Goal: Transaction & Acquisition: Purchase product/service

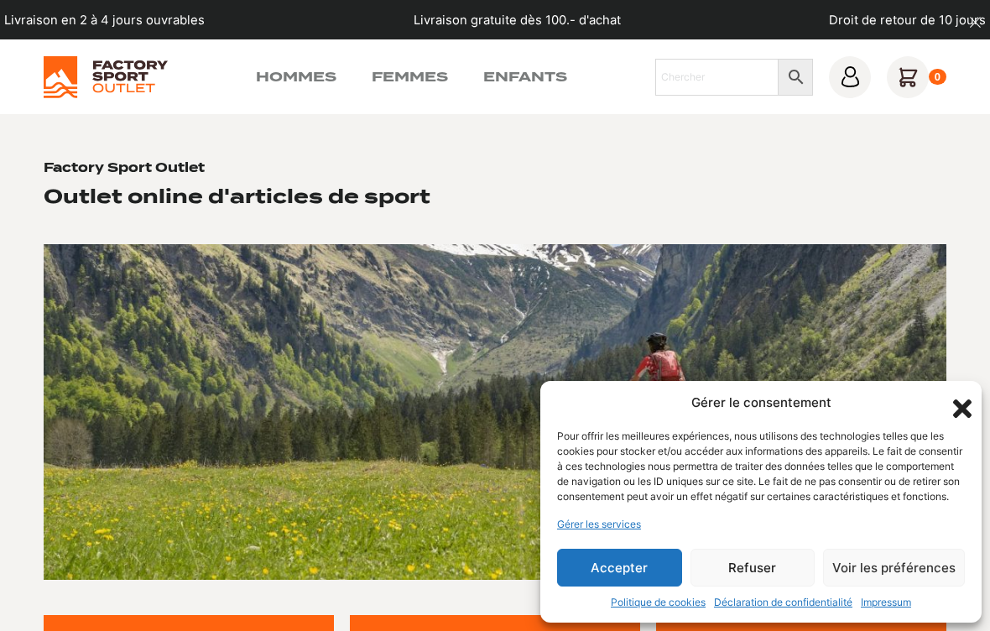
click at [636, 565] on button "Accepter" at bounding box center [619, 568] width 125 height 38
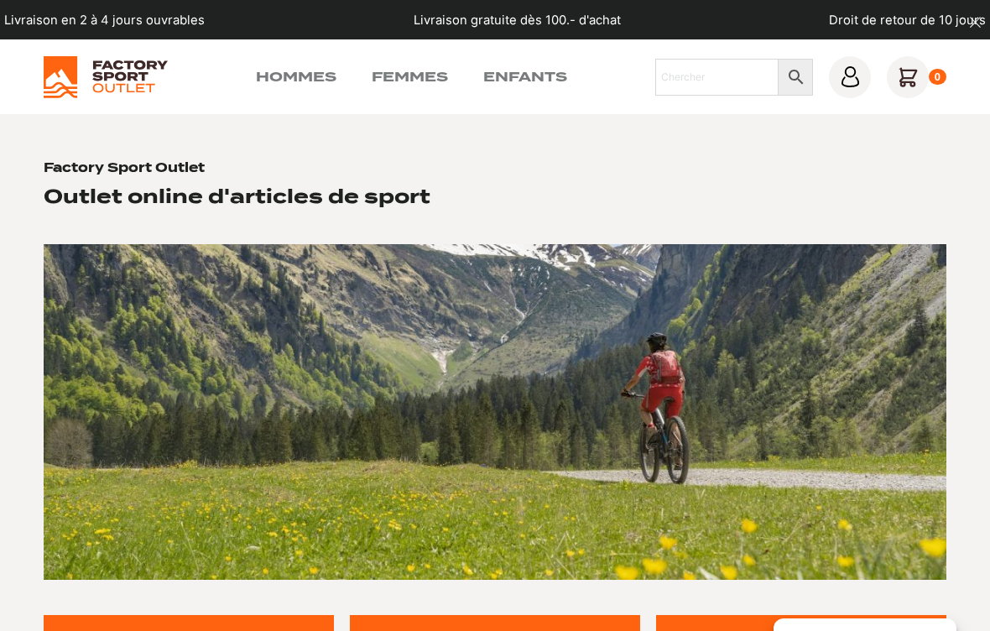
click at [308, 82] on link "Hommes" at bounding box center [296, 77] width 81 height 20
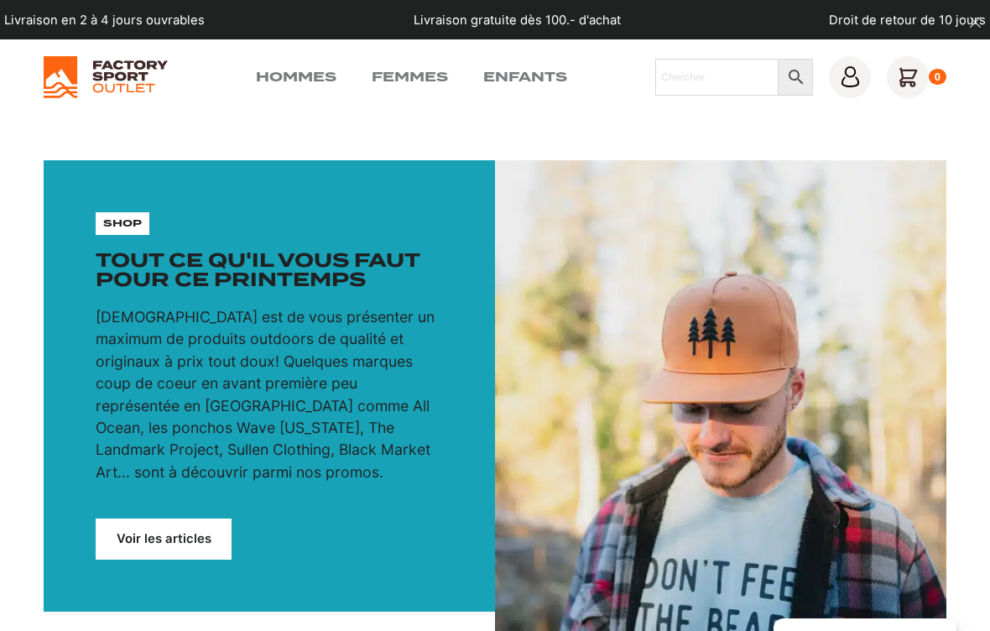
click at [128, 82] on img at bounding box center [105, 77] width 123 height 42
click at [182, 519] on link "Voir les articles" at bounding box center [163, 539] width 135 height 40
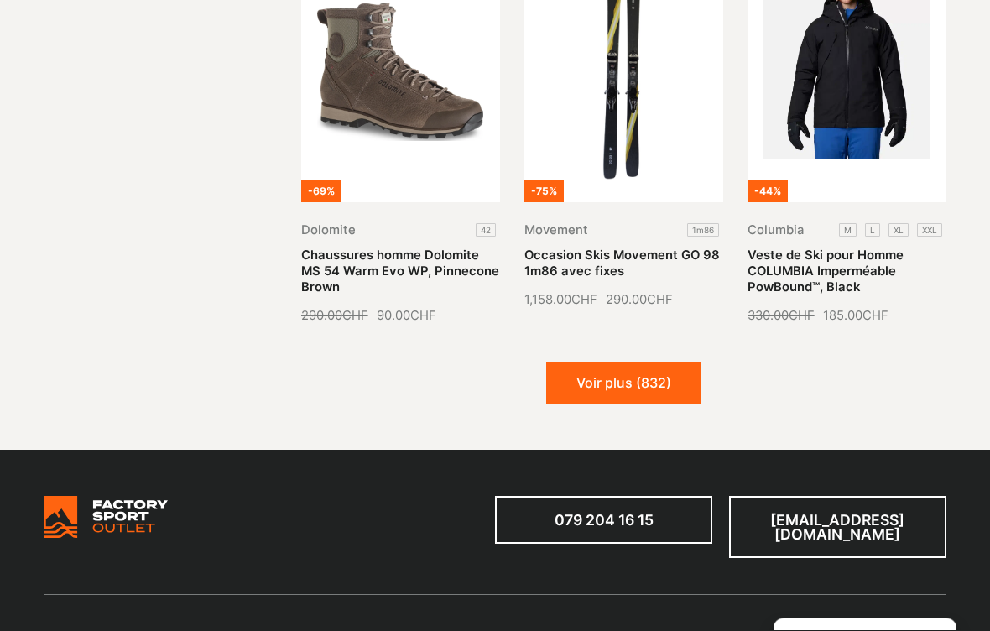
scroll to position [1806, 0]
click at [659, 368] on button "Voir plus (832)" at bounding box center [623, 383] width 155 height 42
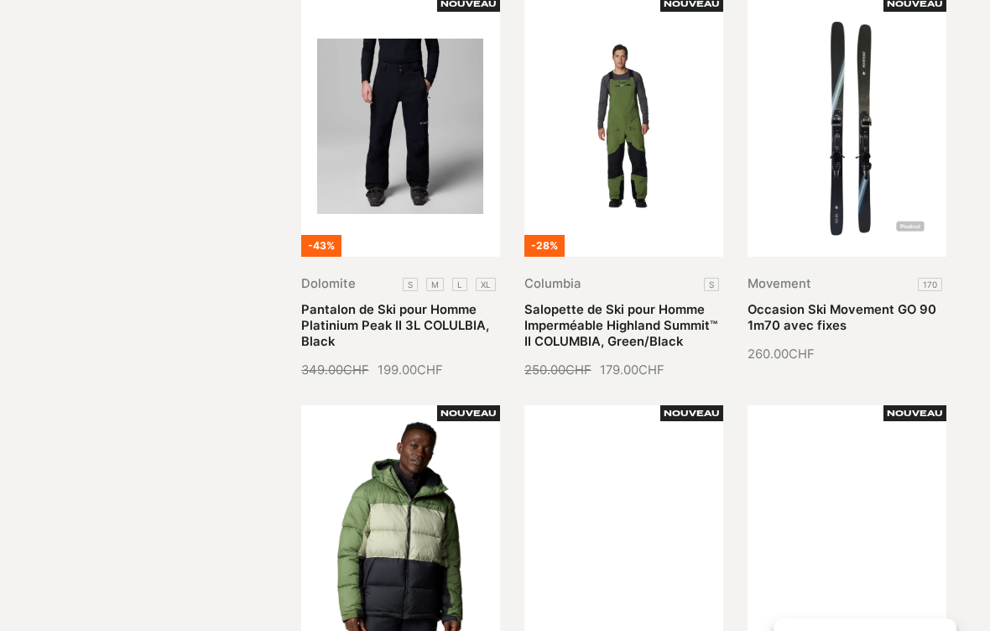
scroll to position [2162, 0]
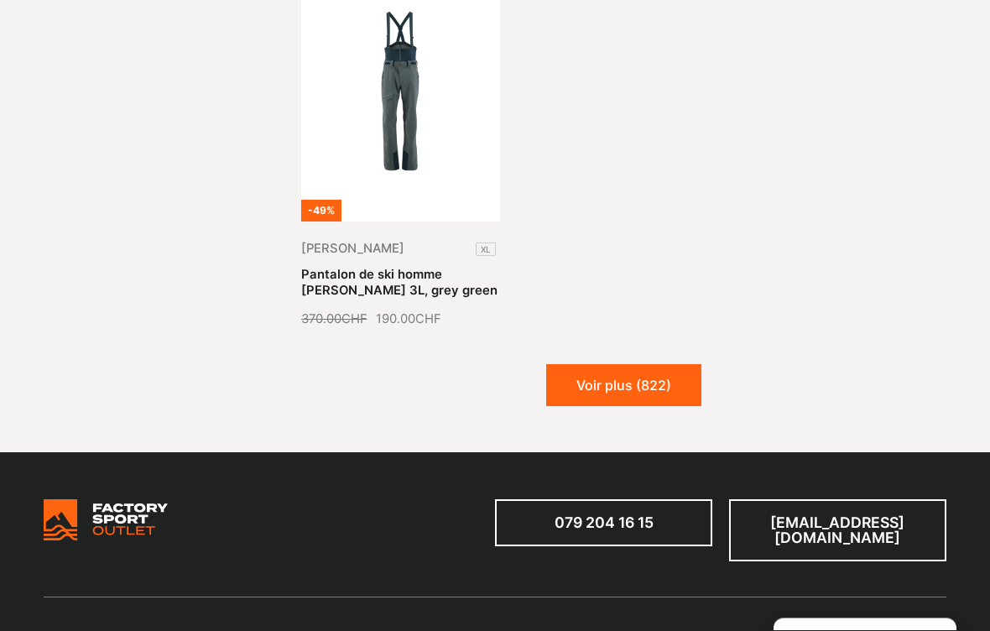
click at [670, 370] on button "Voir plus (822)" at bounding box center [623, 386] width 155 height 42
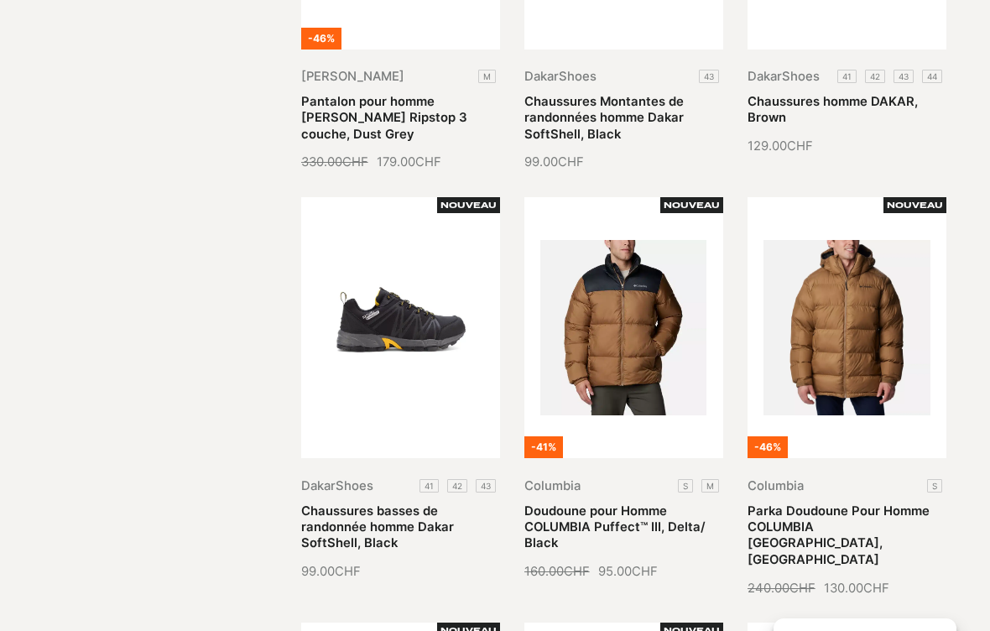
scroll to position [0, 0]
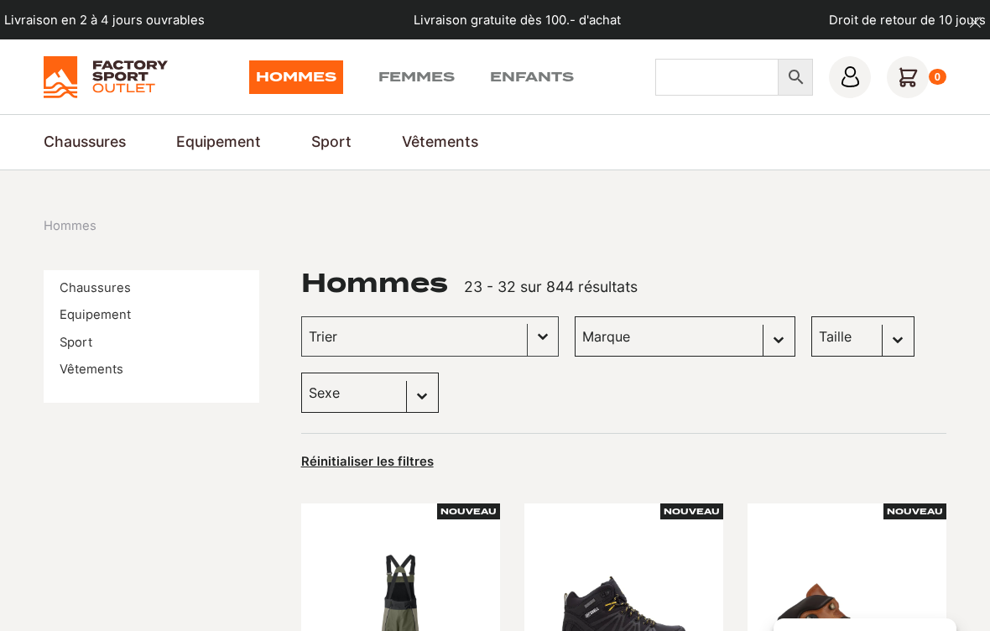
click at [726, 81] on input "Chercher" at bounding box center [716, 77] width 123 height 37
click at [711, 81] on input "Chercher" at bounding box center [716, 77] width 123 height 37
type input "Ski"
click at [800, 68] on icon at bounding box center [796, 77] width 35 height 20
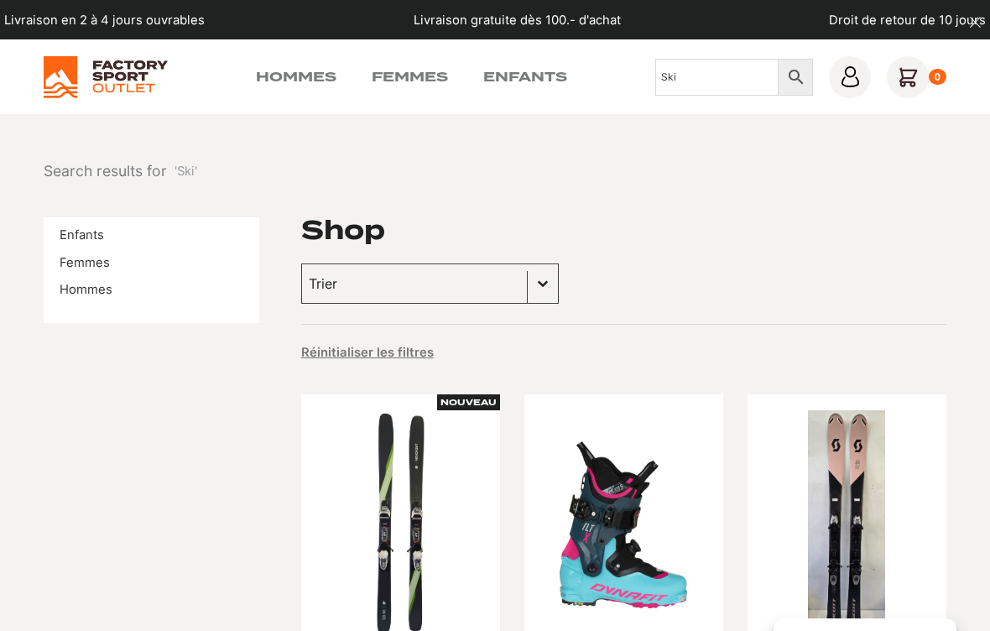
click at [736, 70] on input "Ski" at bounding box center [716, 77] width 123 height 37
type input "S"
type input "Snow"
click at [798, 73] on icon at bounding box center [796, 77] width 35 height 20
click at [717, 81] on input "Snow" at bounding box center [716, 77] width 123 height 37
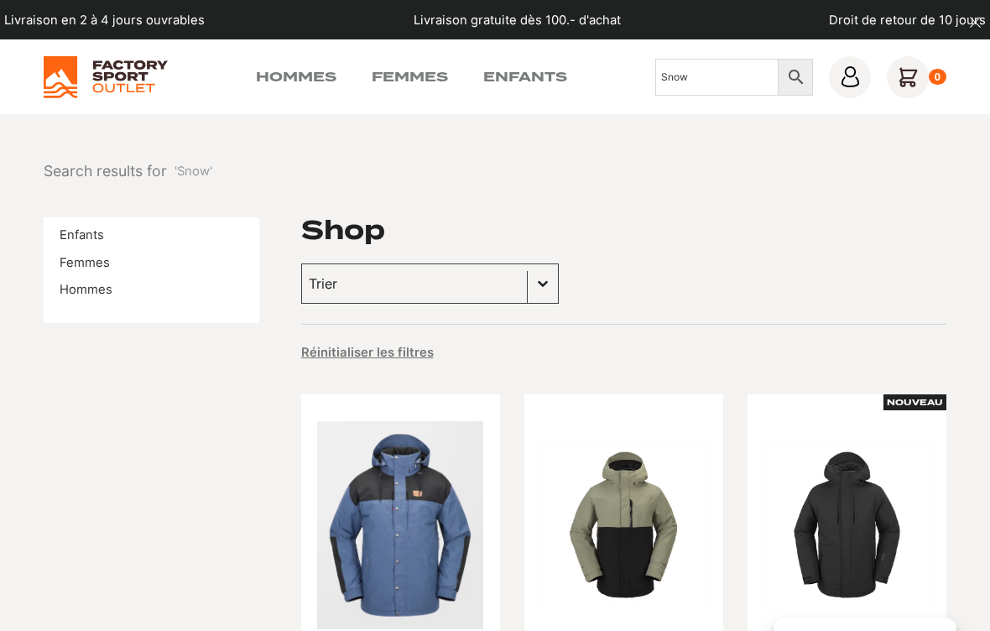
click at [722, 76] on input "Snow" at bounding box center [716, 77] width 123 height 37
type input "S"
type input "N"
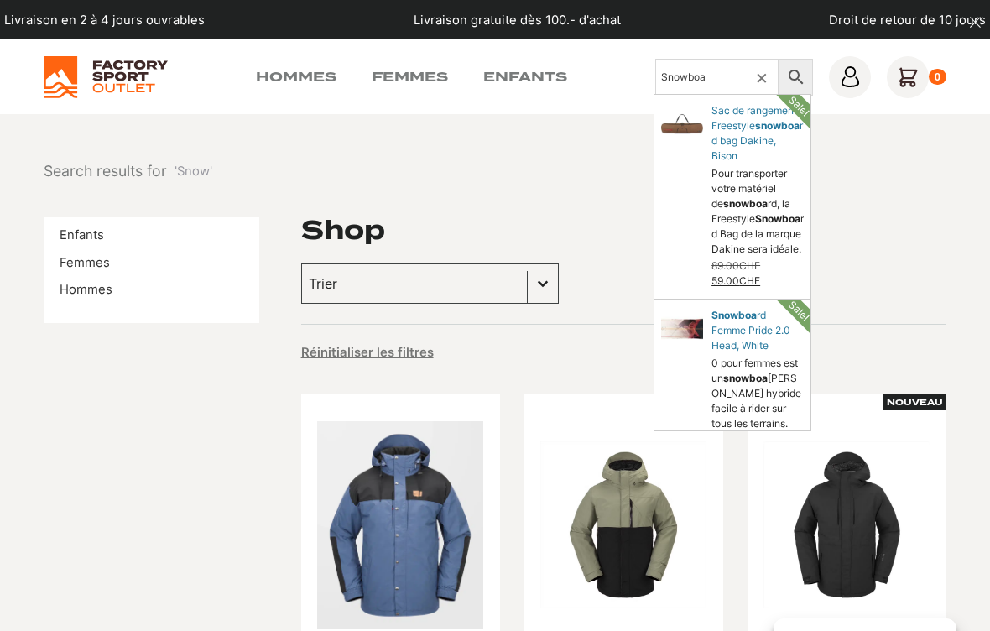
type input "Snowboa"
click at [791, 77] on icon at bounding box center [796, 77] width 35 height 20
click at [722, 77] on input "Snowboa" at bounding box center [716, 77] width 123 height 37
click at [718, 70] on input "Snowboa" at bounding box center [716, 77] width 123 height 37
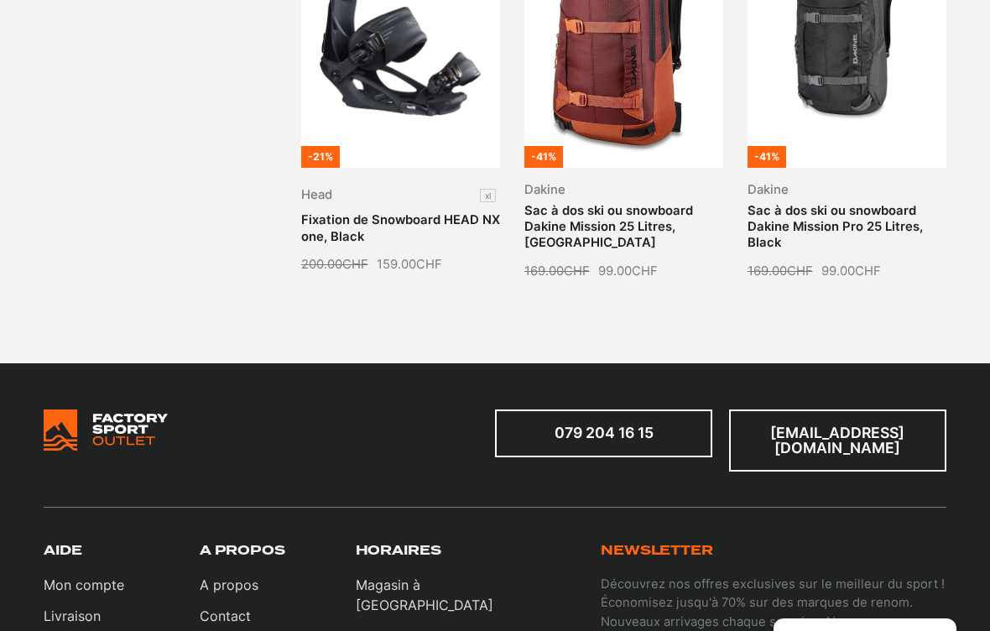
scroll to position [1559, 0]
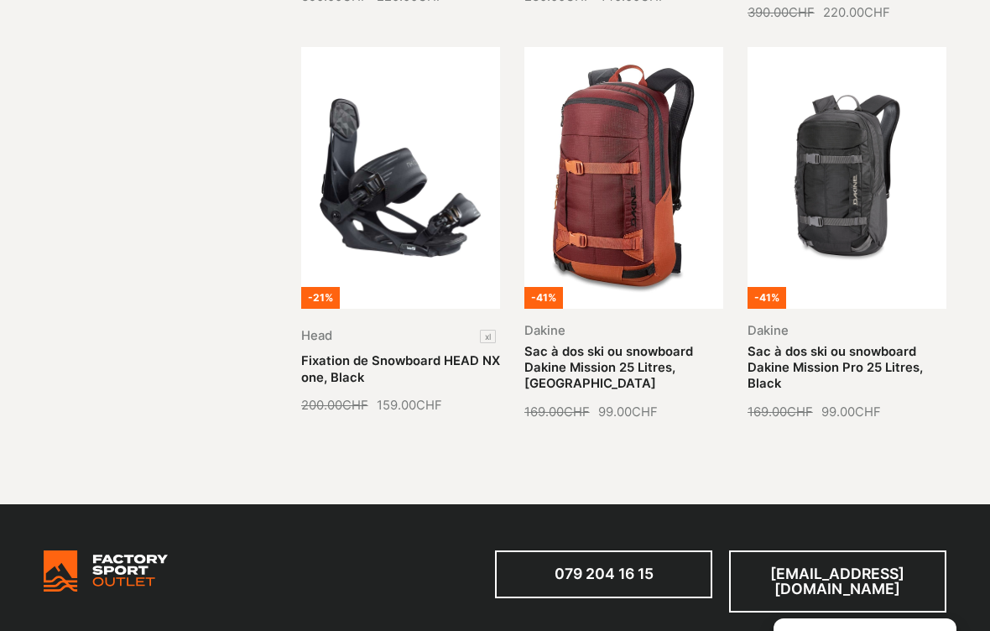
click at [379, 353] on link "Fixation de Snowboard HEAD NX one, Black" at bounding box center [400, 368] width 199 height 31
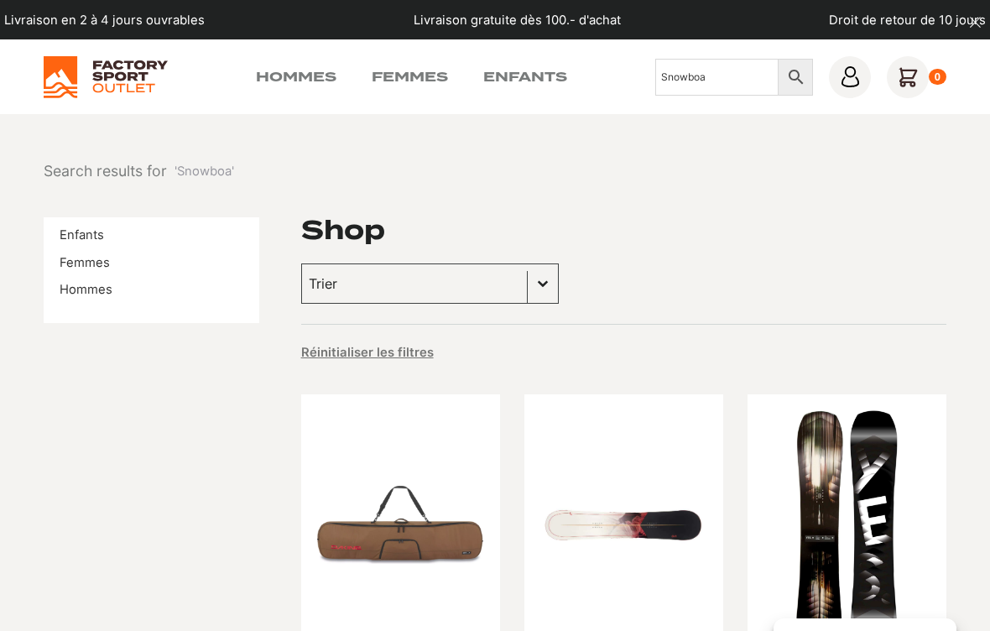
click at [70, 289] on link "Hommes" at bounding box center [86, 289] width 53 height 15
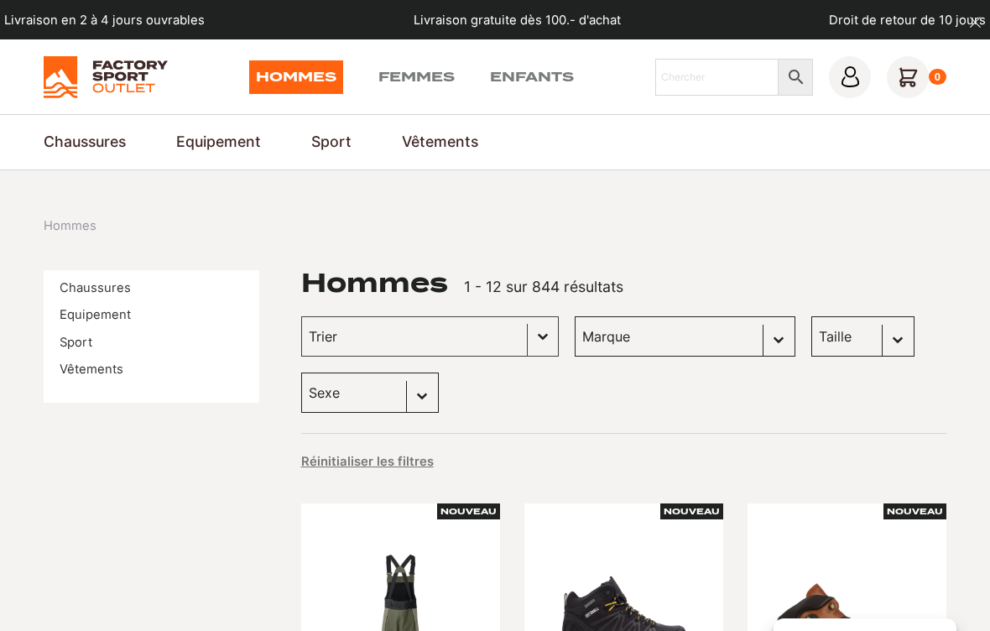
click at [62, 341] on link "Sport" at bounding box center [76, 342] width 33 height 15
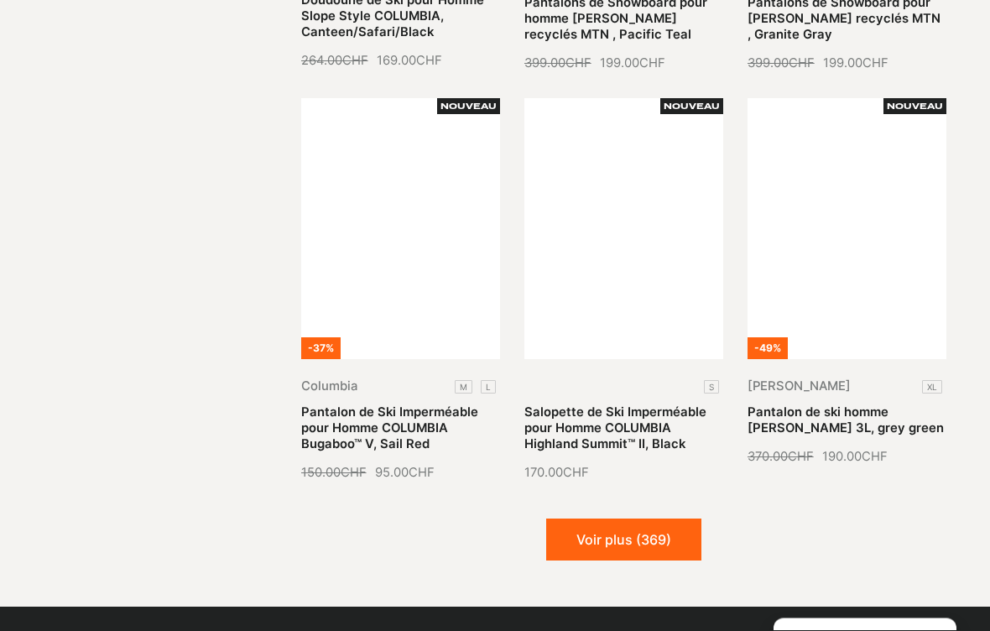
scroll to position [1849, 0]
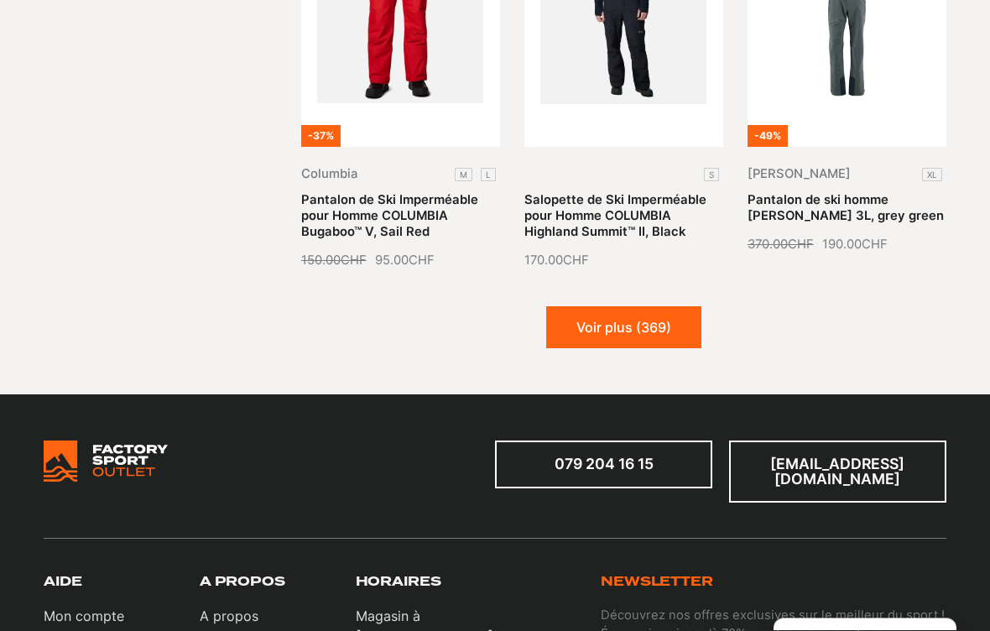
click at [673, 319] on button "Voir plus (369)" at bounding box center [623, 328] width 155 height 42
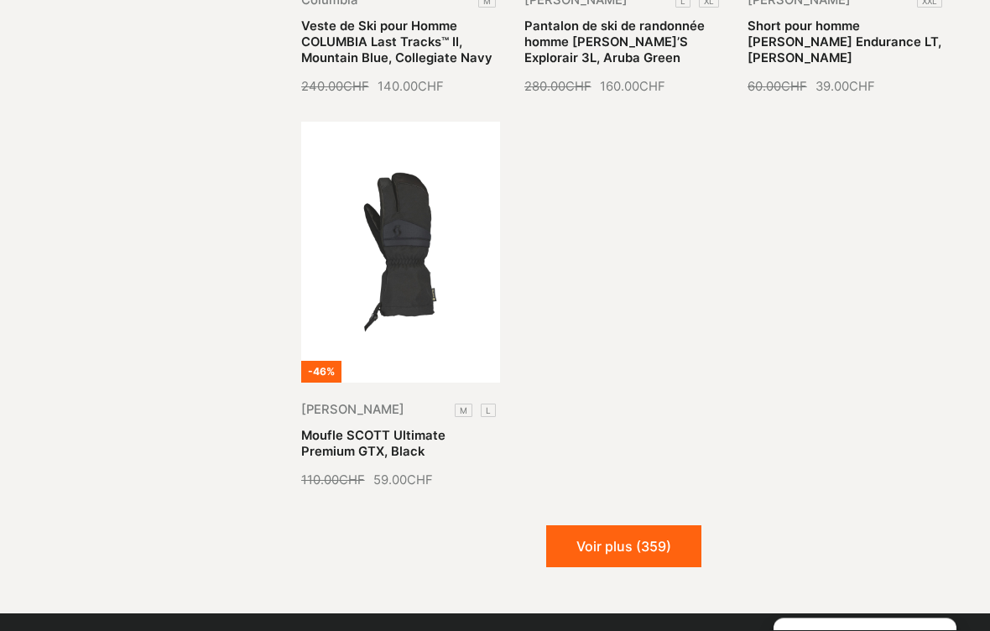
scroll to position [3350, 0]
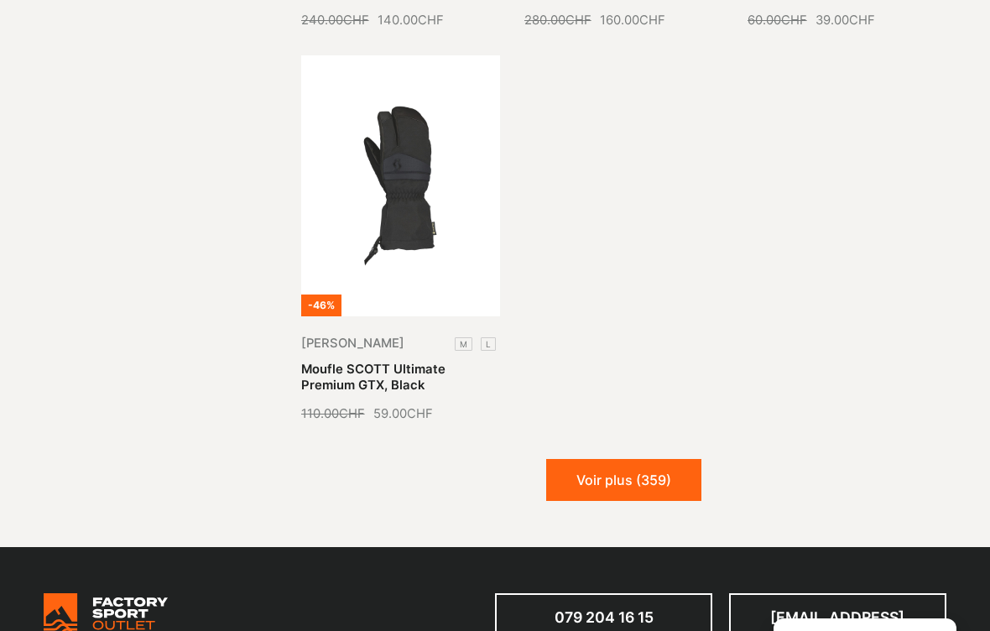
click at [646, 489] on button "Voir plus (359)" at bounding box center [623, 480] width 155 height 42
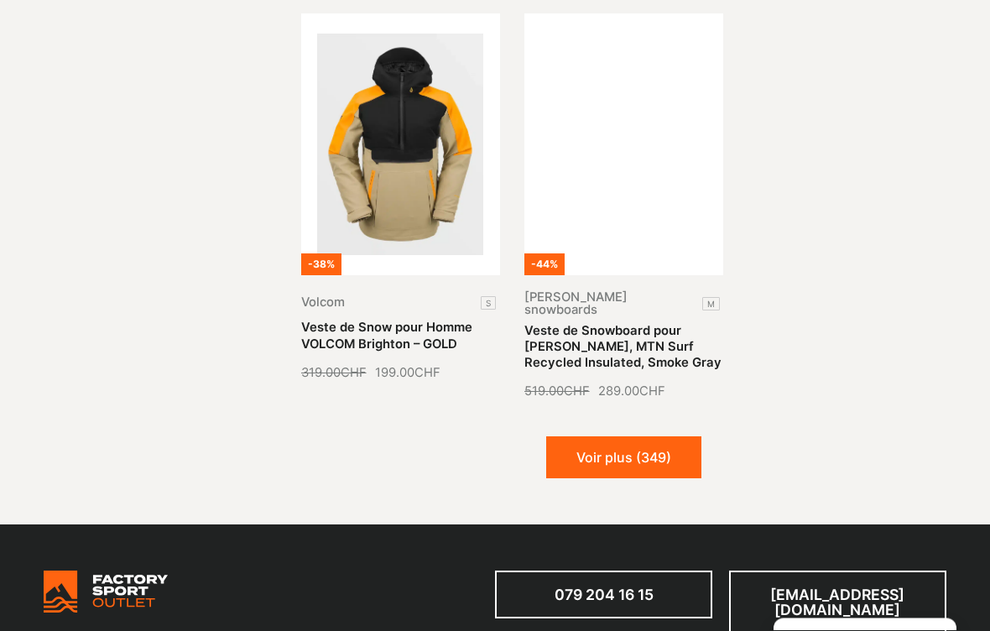
scroll to position [4620, 0]
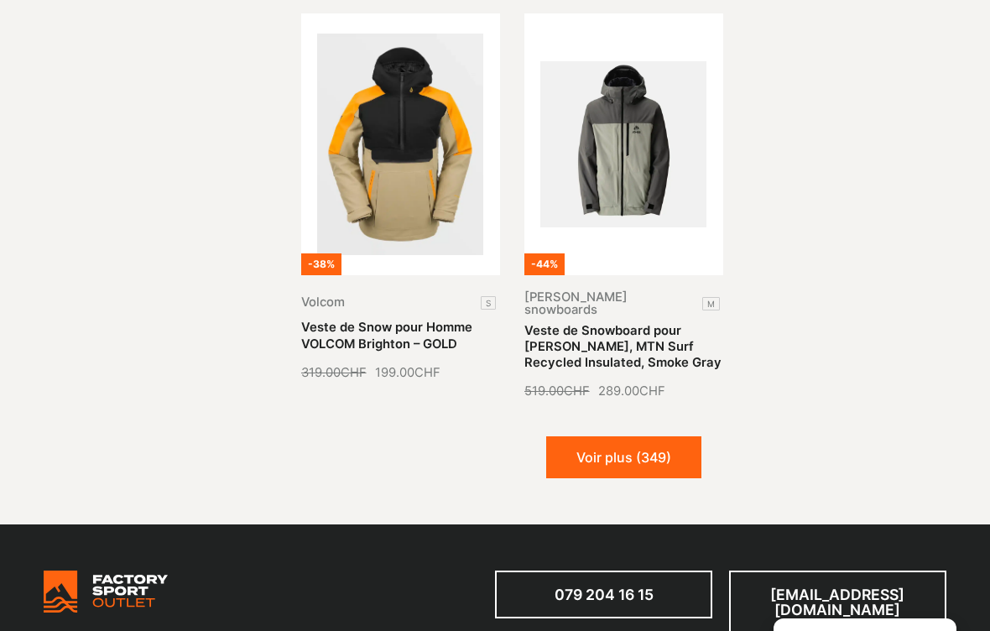
click at [595, 436] on button "Voir plus (349)" at bounding box center [623, 457] width 155 height 42
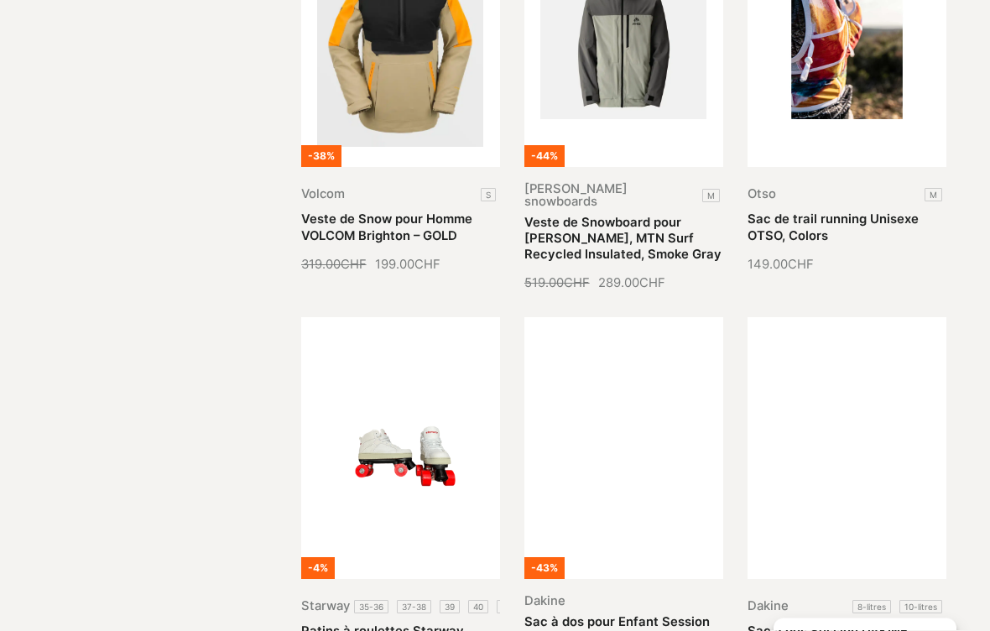
scroll to position [4604, 0]
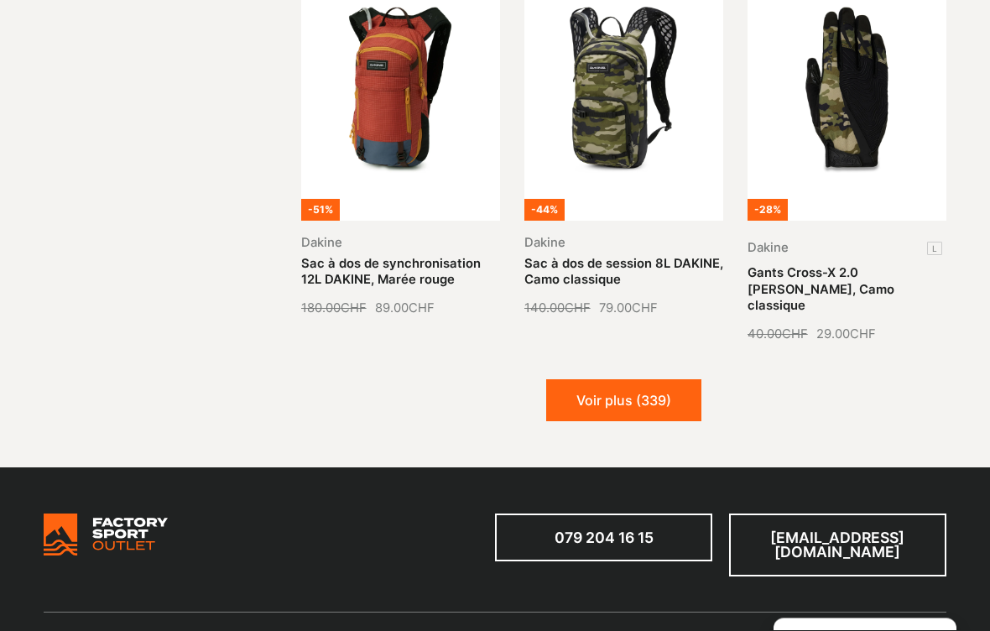
click at [579, 380] on button "Voir plus (339)" at bounding box center [623, 401] width 155 height 42
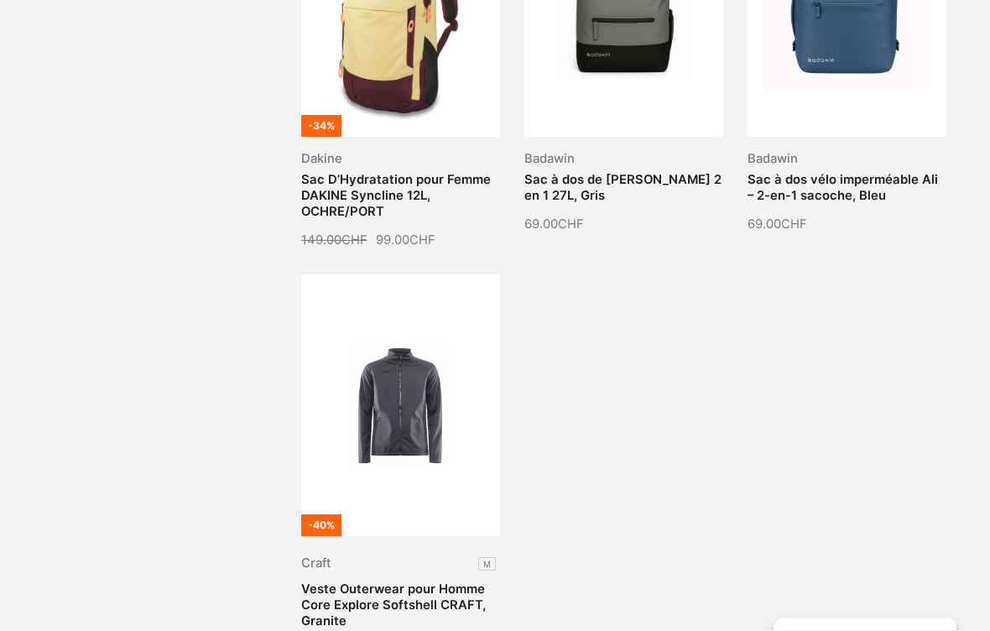
scroll to position [7210, 0]
